Goal: Task Accomplishment & Management: Manage account settings

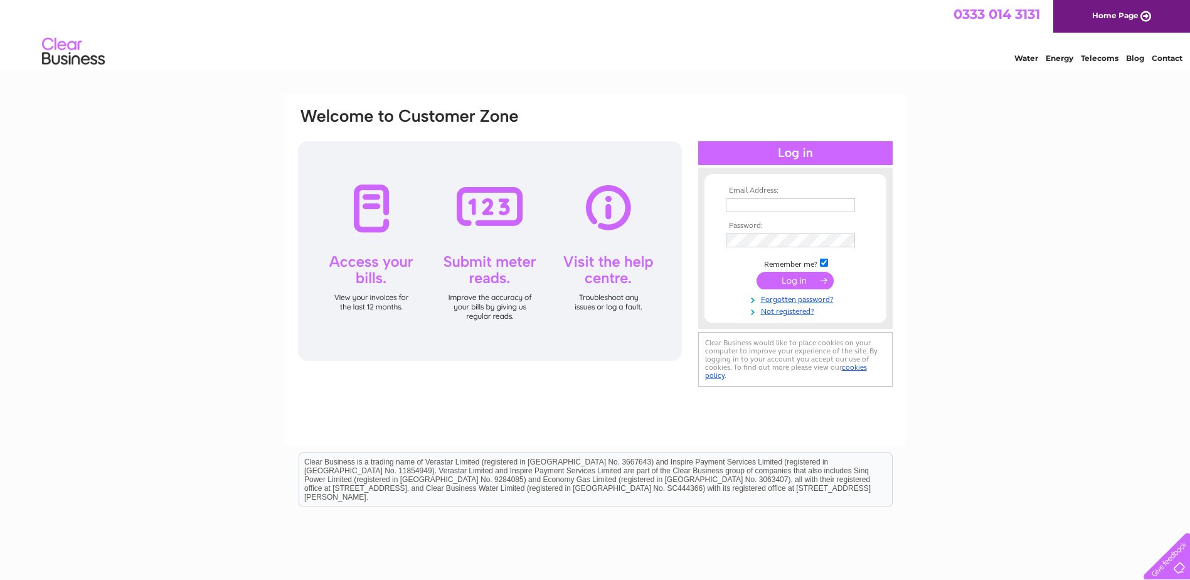
click at [748, 209] on input "text" at bounding box center [790, 205] width 129 height 14
type input "ron-shaw@live.com"
click at [790, 280] on input "submit" at bounding box center [794, 281] width 77 height 18
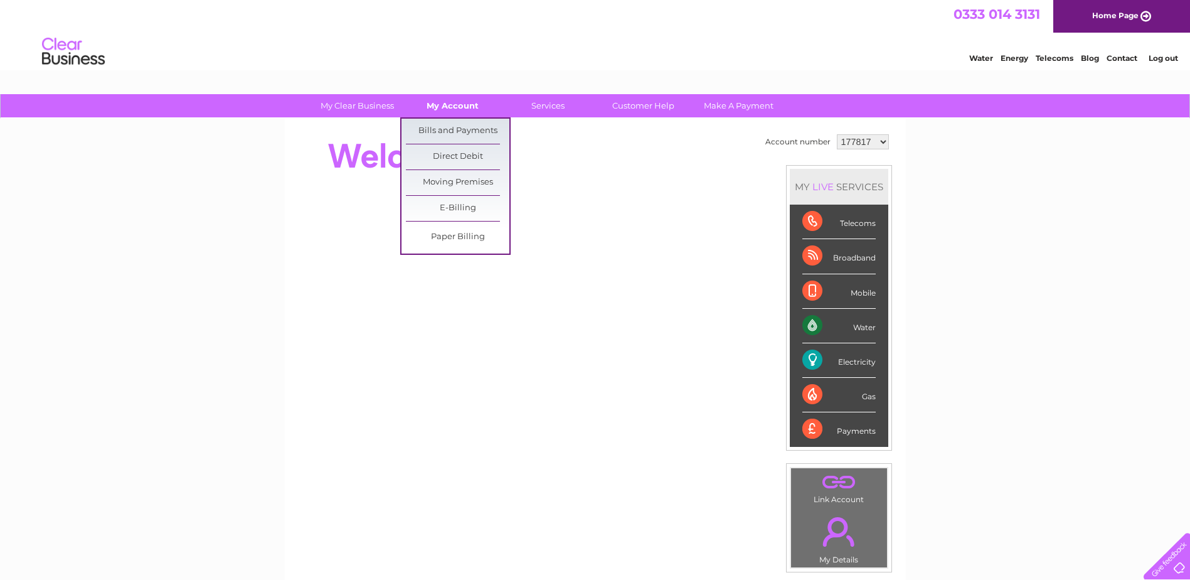
click at [458, 102] on link "My Account" at bounding box center [452, 105] width 103 height 23
click at [451, 127] on link "Bills and Payments" at bounding box center [457, 131] width 103 height 25
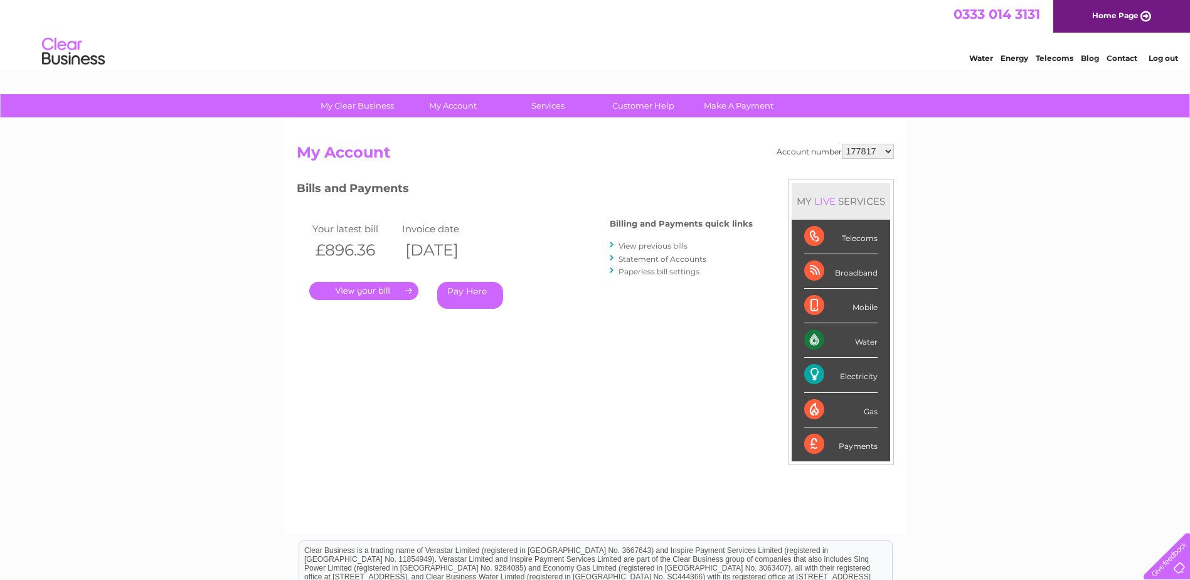
click at [626, 244] on link "View previous bills" at bounding box center [652, 245] width 69 height 9
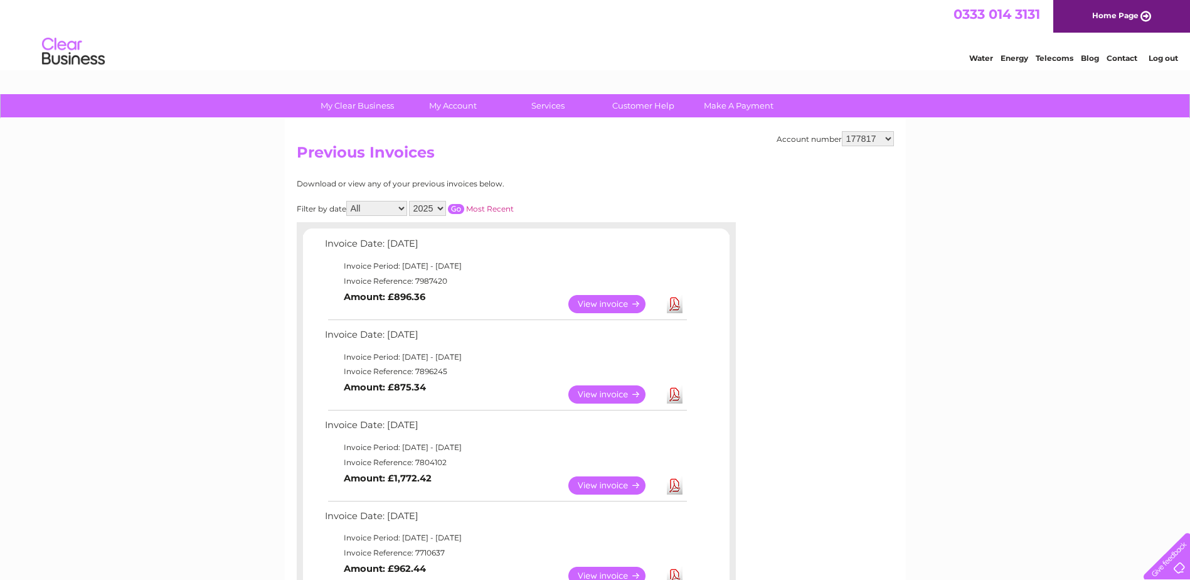
click at [623, 393] on link "View" at bounding box center [614, 394] width 92 height 18
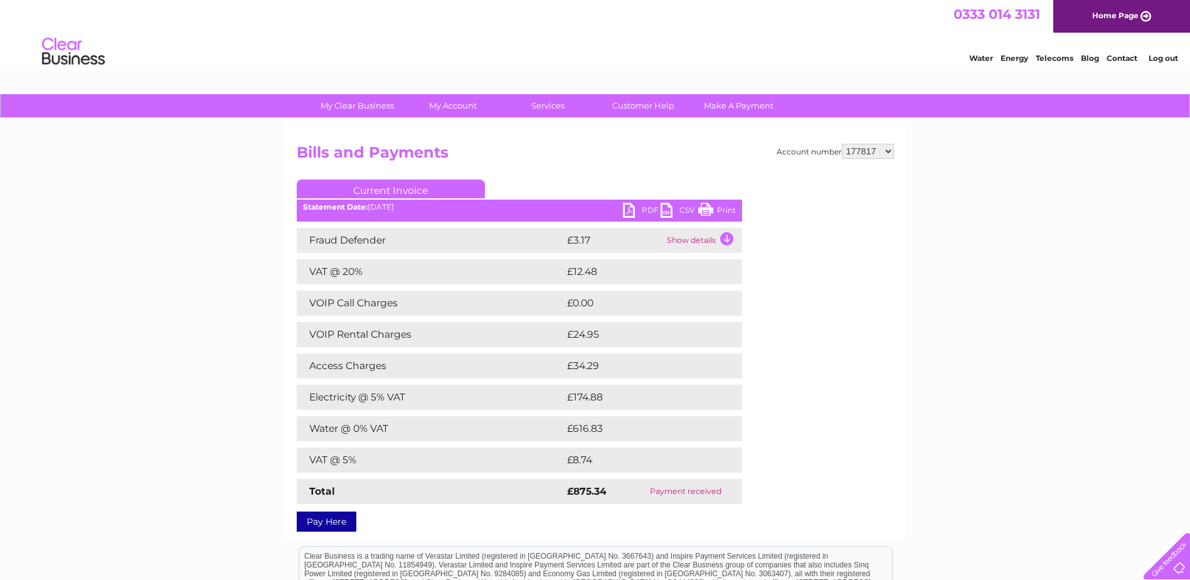
click at [631, 205] on link "PDF" at bounding box center [642, 212] width 38 height 18
click at [975, 38] on div "Water Energy Telecoms Blog Contact Log out" at bounding box center [595, 53] width 1190 height 41
click at [1026, 36] on div "Water Energy Telecoms Blog Contact Log out" at bounding box center [595, 53] width 1190 height 41
click at [914, 66] on div "Water Energy Telecoms Blog Contact Log out" at bounding box center [595, 53] width 1190 height 41
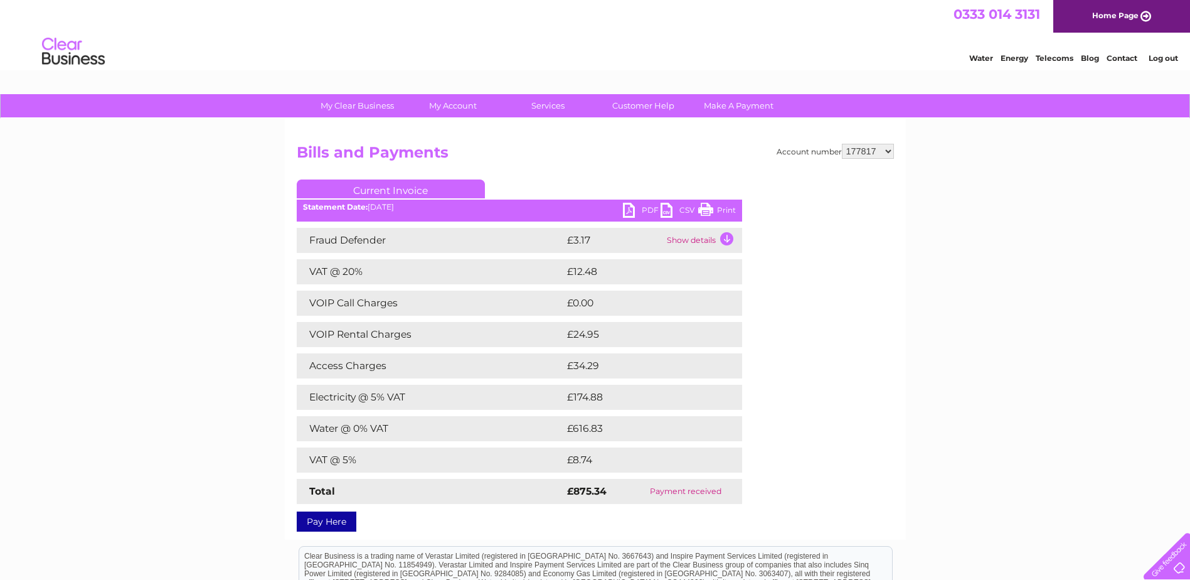
click at [630, 207] on link "PDF" at bounding box center [642, 212] width 38 height 18
click at [869, 149] on select "177817 1005772" at bounding box center [868, 151] width 52 height 15
select select "1005772"
click at [842, 144] on select "177817 1005772" at bounding box center [868, 151] width 52 height 15
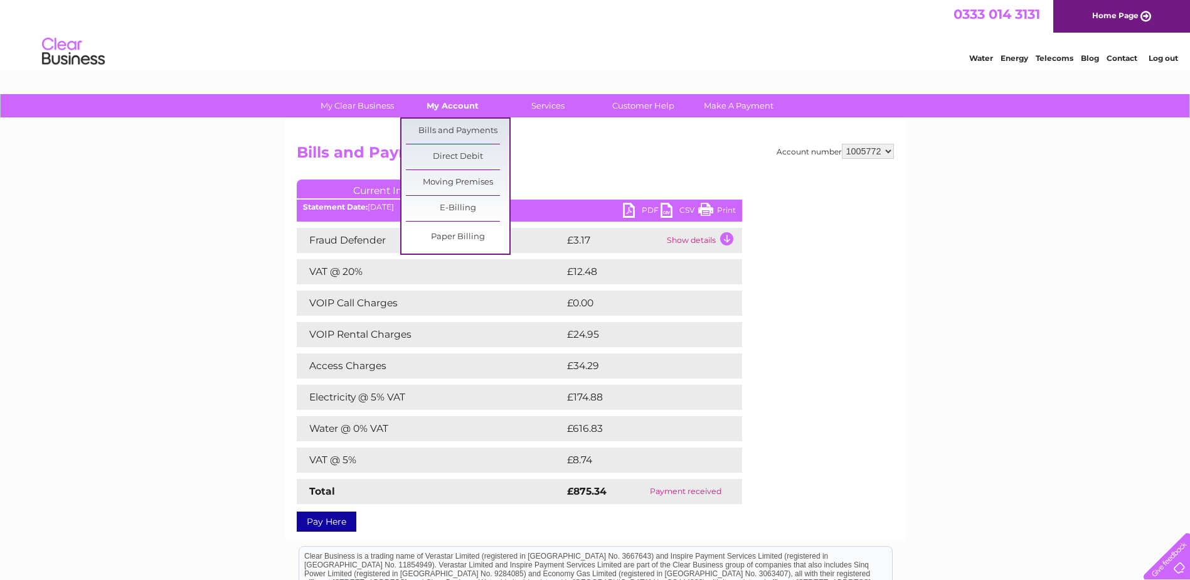
click at [463, 98] on link "My Account" at bounding box center [452, 105] width 103 height 23
click at [469, 128] on link "Bills and Payments" at bounding box center [457, 131] width 103 height 25
click at [471, 131] on link "Bills and Payments" at bounding box center [457, 131] width 103 height 25
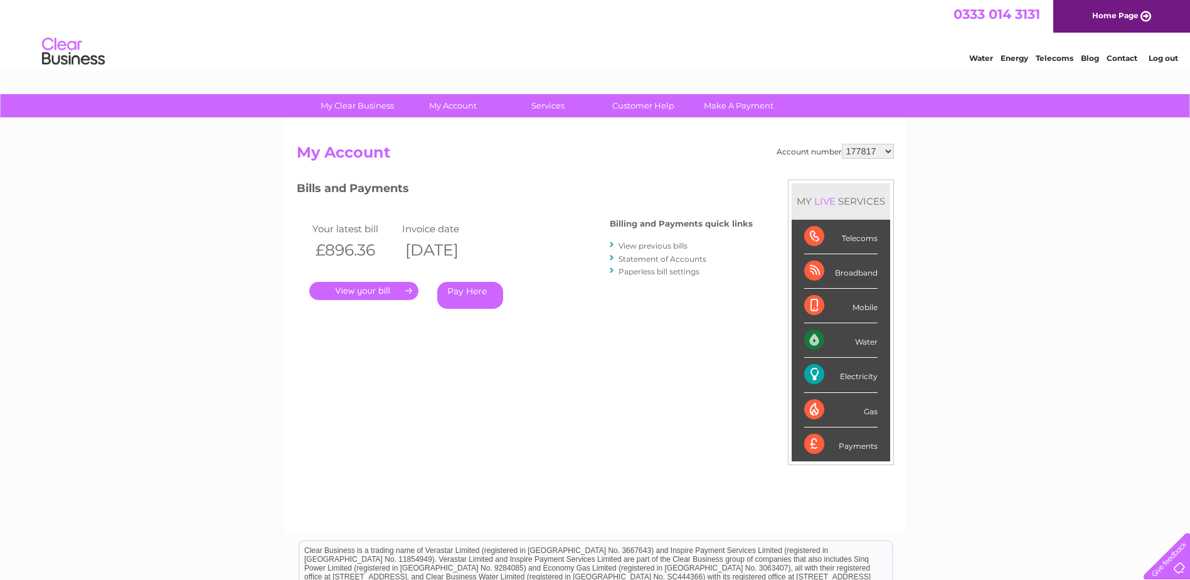
click at [883, 150] on select "177817 1005772" at bounding box center [868, 151] width 52 height 15
select select "1005772"
click at [842, 144] on select "177817 1005772" at bounding box center [868, 151] width 52 height 15
click at [661, 247] on link "View previous bills" at bounding box center [652, 245] width 69 height 9
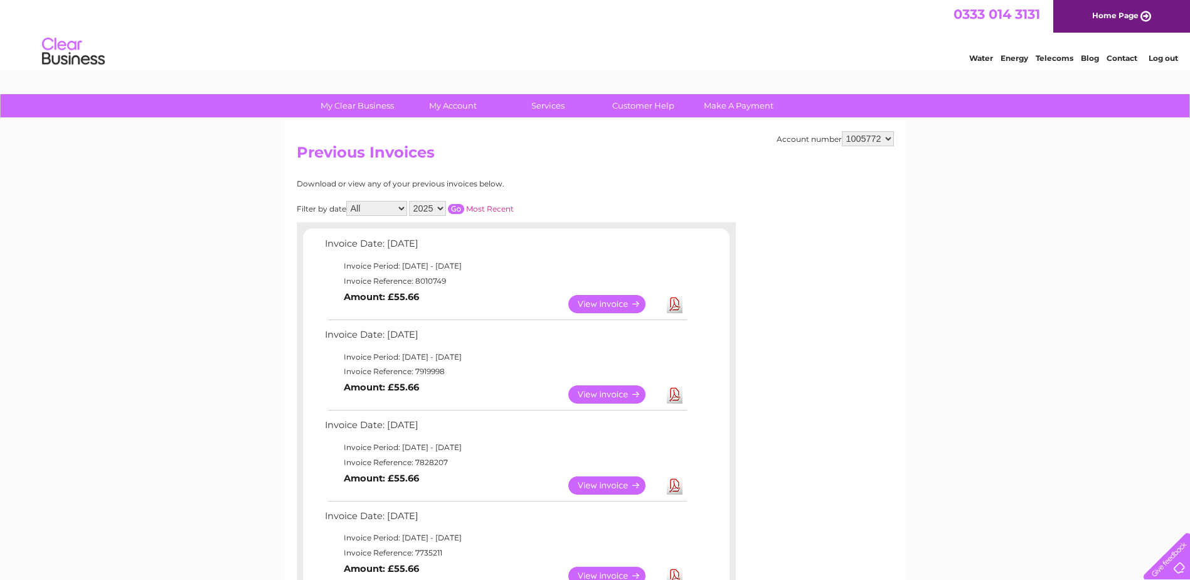
click at [624, 391] on link "View" at bounding box center [614, 394] width 92 height 18
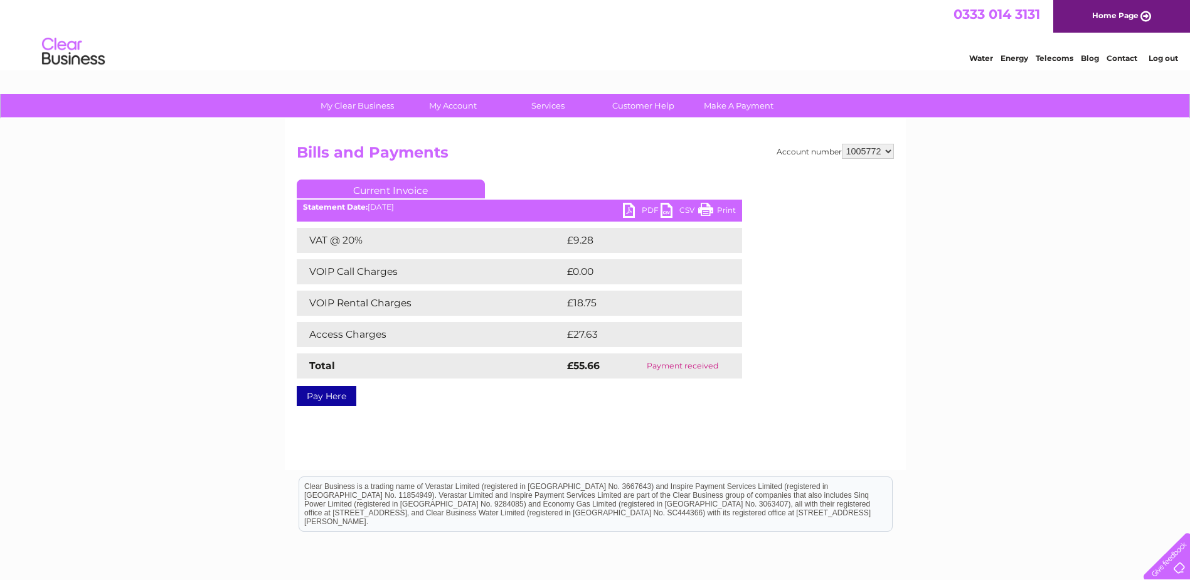
click at [623, 210] on link "PDF" at bounding box center [642, 212] width 38 height 18
